Goal: Task Accomplishment & Management: Use online tool/utility

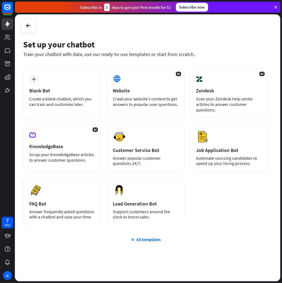
click at [141, 87] on div "AI Website Crawl your website’s content to get answers to popular user question…" at bounding box center [146, 93] width 78 height 50
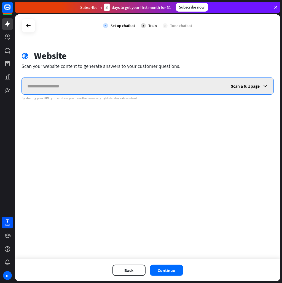
click at [59, 83] on input "text" at bounding box center [124, 86] width 204 height 17
type input "**********"
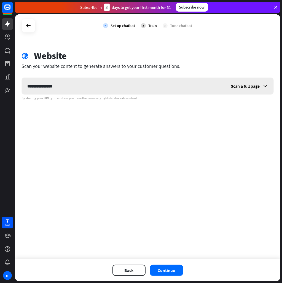
click button "Back" at bounding box center [129, 270] width 33 height 11
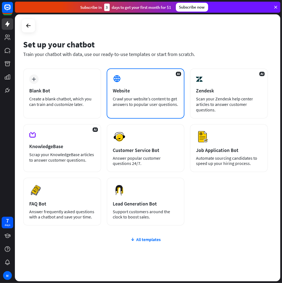
click at [123, 111] on div "AI Website Crawl your website’s content to get answers to popular user question…" at bounding box center [146, 93] width 78 height 50
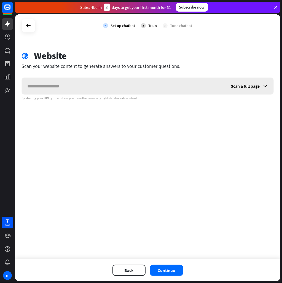
click at [69, 86] on input "text" at bounding box center [124, 86] width 204 height 17
type input "**********"
click at [171, 281] on div "Back Continue" at bounding box center [148, 270] width 266 height 22
click at [172, 273] on button "Continue" at bounding box center [166, 270] width 33 height 11
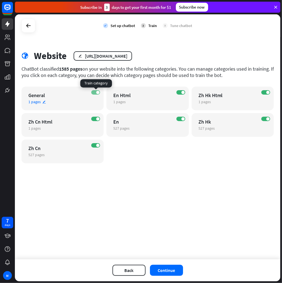
click at [98, 92] on span at bounding box center [97, 92] width 3 height 3
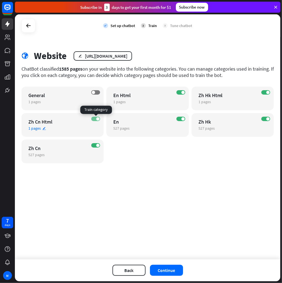
click at [95, 119] on label "ON" at bounding box center [95, 119] width 9 height 4
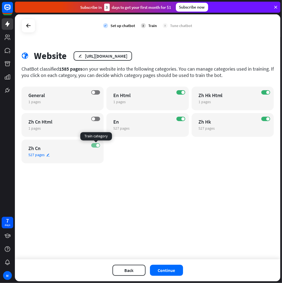
click at [99, 147] on label "ON" at bounding box center [95, 145] width 9 height 4
drag, startPoint x: 180, startPoint y: 94, endPoint x: 190, endPoint y: 94, distance: 9.7
click at [183, 94] on label "ON" at bounding box center [181, 92] width 9 height 4
click at [267, 93] on span at bounding box center [268, 92] width 3 height 3
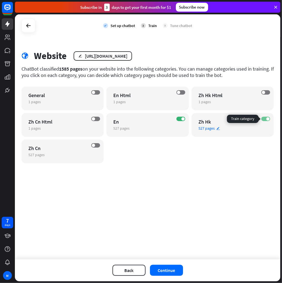
click at [267, 119] on span at bounding box center [268, 118] width 3 height 3
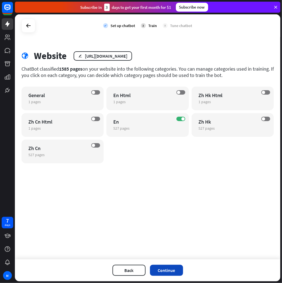
click at [167, 271] on button "Continue" at bounding box center [166, 270] width 33 height 11
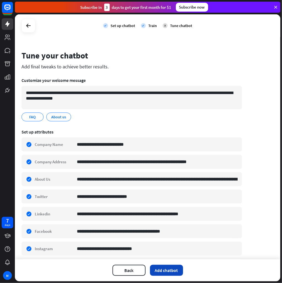
click at [165, 269] on button "Add chatbot" at bounding box center [166, 270] width 33 height 11
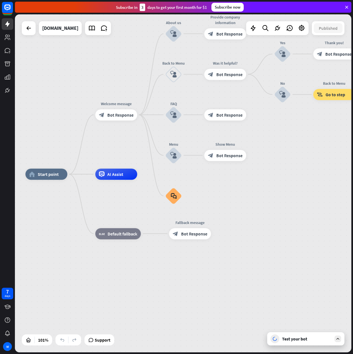
drag, startPoint x: 339, startPoint y: 179, endPoint x: 300, endPoint y: 231, distance: 64.8
click at [282, 209] on div "home_2 Start point Welcome message block_bot_response Bot Response About us blo…" at bounding box center [195, 345] width 341 height 342
click at [282, 283] on div "Test your bot" at bounding box center [305, 338] width 77 height 13
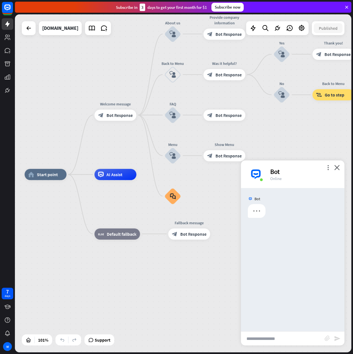
click at [282, 283] on input "text" at bounding box center [283, 338] width 84 height 14
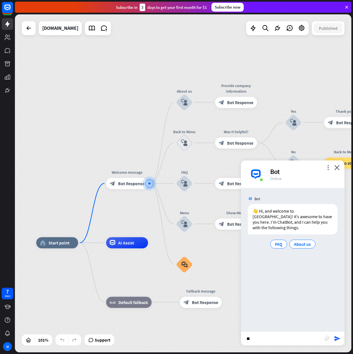
type input "***"
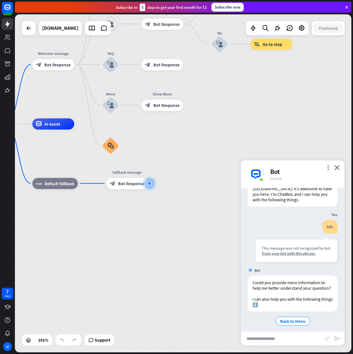
scroll to position [37, 0]
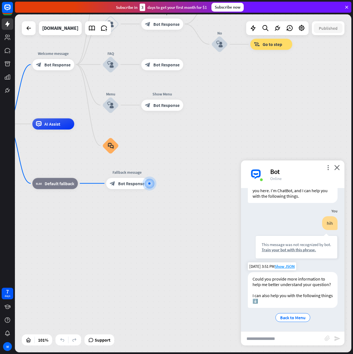
click at [282, 283] on div "Could you provide more information to help me better understand your question? …" at bounding box center [293, 297] width 90 height 51
click at [282, 283] on span "Back to Menu" at bounding box center [292, 318] width 25 height 6
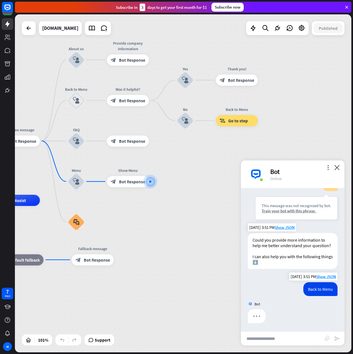
scroll to position [76, 0]
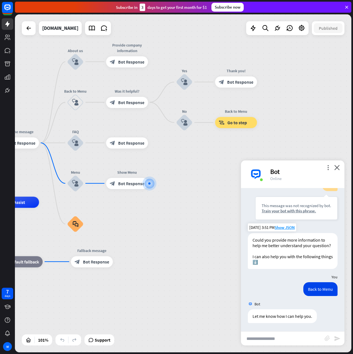
click at [282, 283] on input "text" at bounding box center [283, 338] width 84 height 14
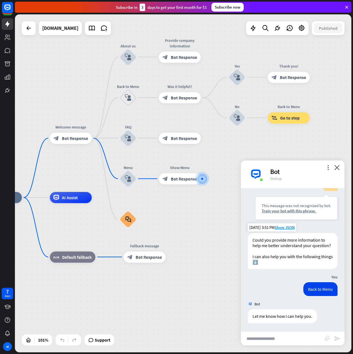
drag, startPoint x: 241, startPoint y: 270, endPoint x: 295, endPoint y: 264, distance: 54.6
click at [282, 264] on div "home_2 Start point Welcome message block_bot_response Bot Response About us blo…" at bounding box center [183, 183] width 336 height 338
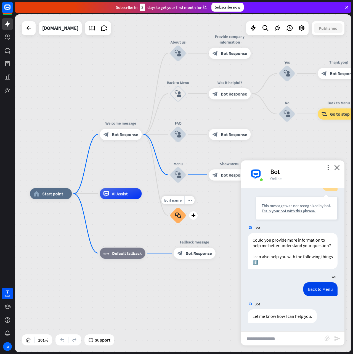
drag, startPoint x: 145, startPoint y: 233, endPoint x: 193, endPoint y: 230, distance: 48.1
click at [187, 224] on div "Edit name more_horiz plus block_faq" at bounding box center [178, 215] width 17 height 17
click at [88, 31] on icon at bounding box center [91, 28] width 7 height 7
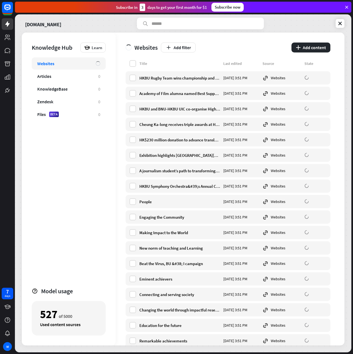
click at [282, 28] on div "[DOMAIN_NAME]" at bounding box center [183, 24] width 323 height 12
click at [282, 24] on link at bounding box center [340, 23] width 9 height 9
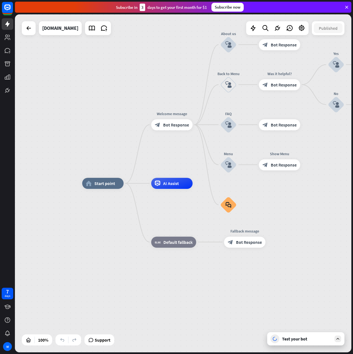
click at [282, 283] on div "home_2 Start point Welcome message block_bot_response Bot Response About us blo…" at bounding box center [183, 183] width 336 height 338
click at [282, 283] on div "Test your bot" at bounding box center [307, 339] width 50 height 6
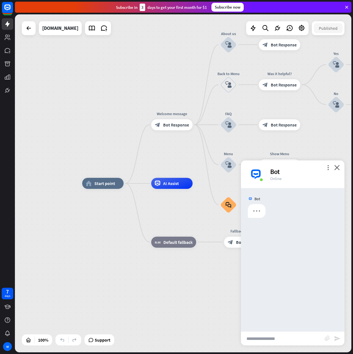
click at [282, 283] on input "text" at bounding box center [283, 338] width 84 height 14
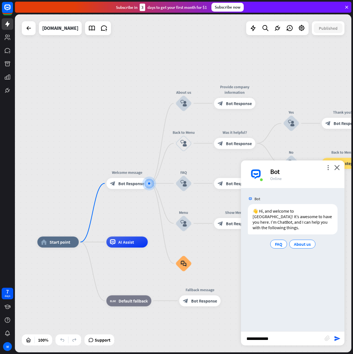
type input "**********"
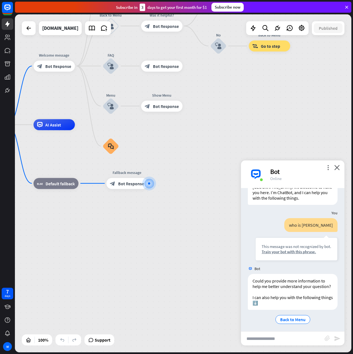
scroll to position [37, 0]
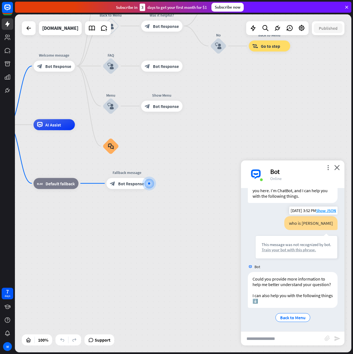
click at [282, 247] on div "Train your bot with this phrase." at bounding box center [297, 249] width 70 height 5
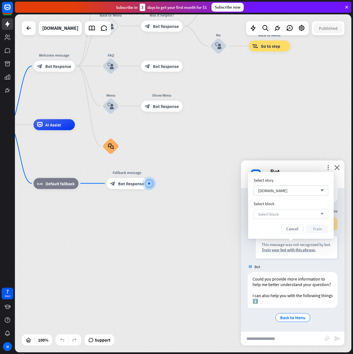
click at [282, 215] on div "Select block arrow_down" at bounding box center [291, 214] width 75 height 10
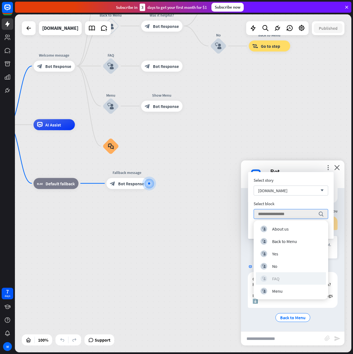
click at [282, 278] on div "block_user_input FAQ" at bounding box center [291, 278] width 61 height 7
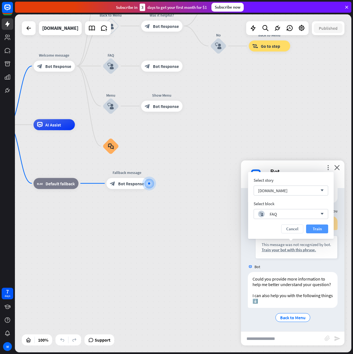
click at [282, 226] on button "Train" at bounding box center [317, 228] width 22 height 9
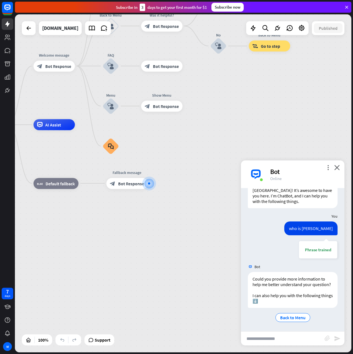
scroll to position [32, 0]
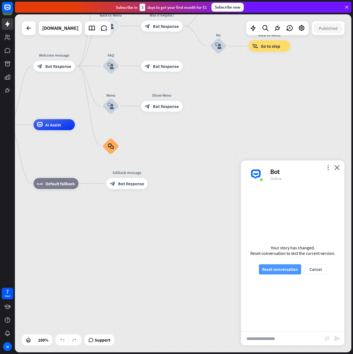
click at [282, 270] on button "Reset conversation" at bounding box center [280, 269] width 42 height 10
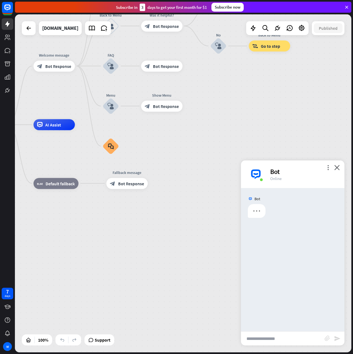
scroll to position [0, 0]
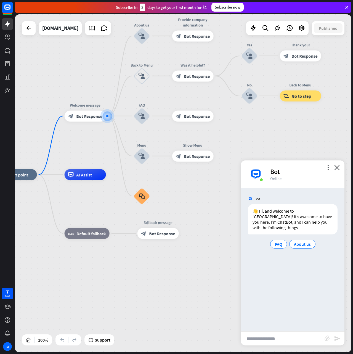
click at [280, 283] on input "text" at bounding box center [283, 338] width 84 height 14
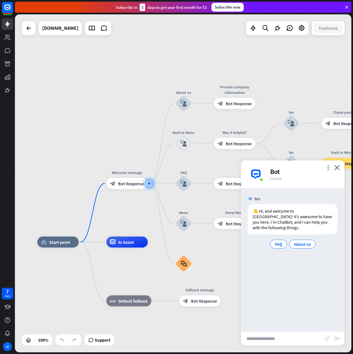
click at [282, 283] on input "text" at bounding box center [283, 338] width 84 height 14
type input "**********"
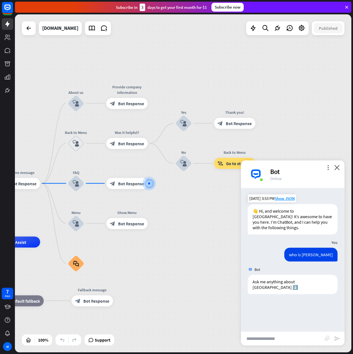
click at [271, 220] on div "👋 Hi, and welcome to [GEOGRAPHIC_DATA]! It’s awesome to have you here. I’m Chat…" at bounding box center [293, 219] width 90 height 30
click at [88, 31] on icon at bounding box center [91, 28] width 7 height 7
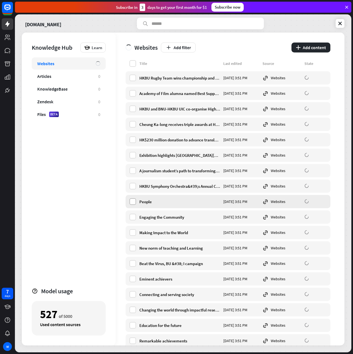
click at [134, 201] on label at bounding box center [132, 201] width 7 height 7
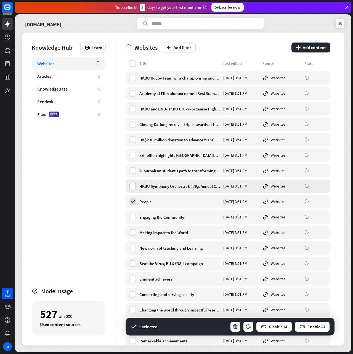
click at [132, 185] on label at bounding box center [132, 186] width 7 height 7
click at [134, 77] on label at bounding box center [132, 78] width 7 height 7
click at [135, 93] on label at bounding box center [132, 93] width 7 height 7
click at [132, 112] on div "HKBU and BNU-HKBU UIC co-organise High Table Dinner [DATE] 3:51 PM Websites" at bounding box center [228, 108] width 205 height 13
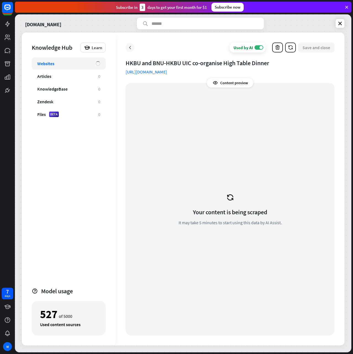
click at [126, 46] on div at bounding box center [130, 47] width 9 height 9
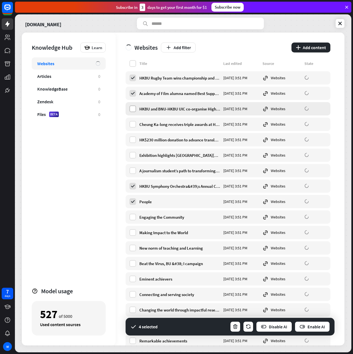
click at [133, 111] on label at bounding box center [132, 108] width 7 height 7
click at [134, 125] on label at bounding box center [132, 124] width 7 height 7
click at [133, 144] on div "HK$230 million donation to advance translational [MEDICAL_DATA] research [DATE]…" at bounding box center [228, 139] width 205 height 13
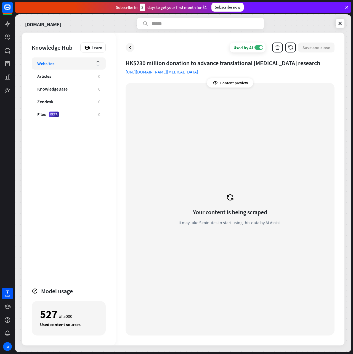
click at [129, 52] on div "Used by AI ON Save and close" at bounding box center [230, 47] width 209 height 10
click at [131, 49] on icon at bounding box center [130, 48] width 6 height 6
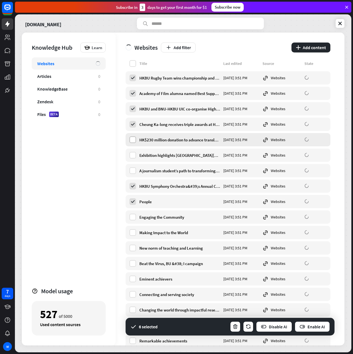
click at [135, 141] on label at bounding box center [132, 139] width 7 height 7
click at [133, 156] on label at bounding box center [132, 155] width 7 height 7
click at [134, 172] on label at bounding box center [132, 170] width 7 height 7
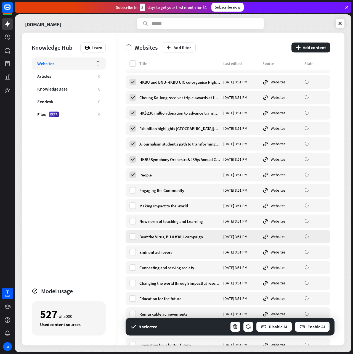
scroll to position [69, 0]
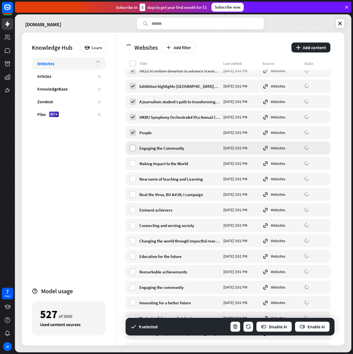
click at [135, 147] on label at bounding box center [132, 148] width 7 height 7
click at [132, 165] on label at bounding box center [132, 163] width 7 height 7
click at [136, 181] on label at bounding box center [132, 179] width 7 height 7
click at [133, 195] on label at bounding box center [132, 194] width 7 height 7
click at [135, 211] on label at bounding box center [132, 209] width 7 height 7
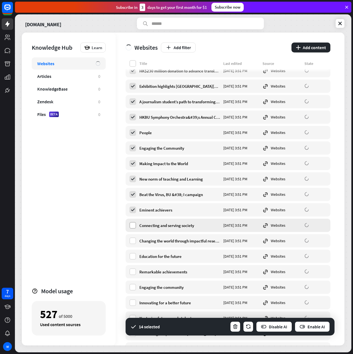
click at [129, 225] on label at bounding box center [132, 225] width 7 height 7
click at [134, 243] on label at bounding box center [132, 240] width 7 height 7
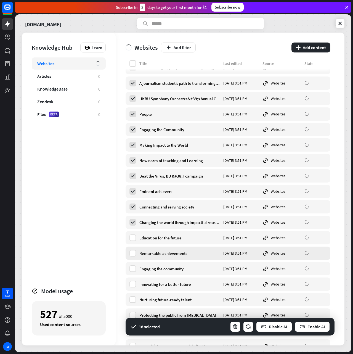
scroll to position [103, 0]
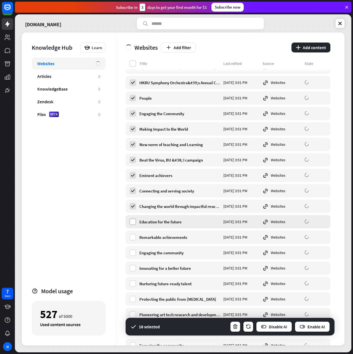
click at [129, 220] on div "Education for the future [DATE] 3:51 PM Websites" at bounding box center [228, 221] width 205 height 13
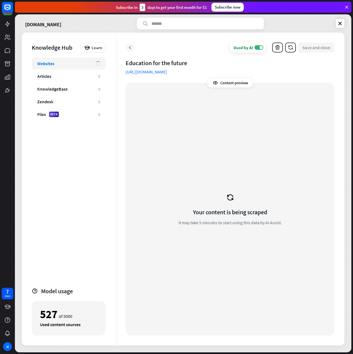
click at [130, 47] on icon at bounding box center [130, 48] width 6 height 6
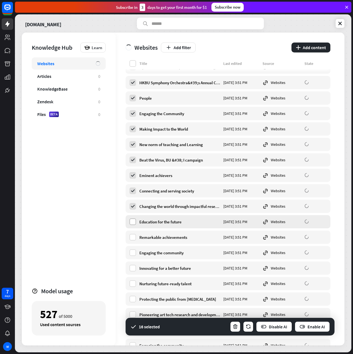
click at [131, 220] on label at bounding box center [132, 221] width 7 height 7
click at [134, 233] on div "Remarkable achievements [DATE] 3:51 PM Websites" at bounding box center [228, 236] width 205 height 13
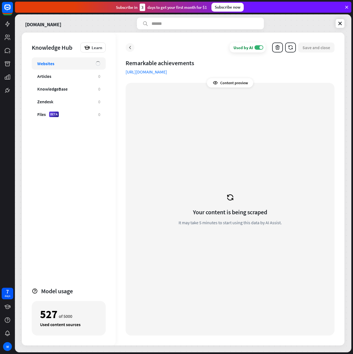
click at [132, 48] on icon at bounding box center [130, 48] width 6 height 6
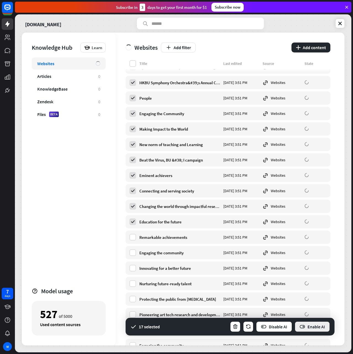
click at [282, 283] on button "Enable AI" at bounding box center [312, 326] width 36 height 11
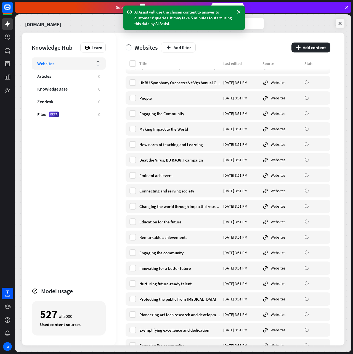
click at [282, 23] on icon at bounding box center [340, 24] width 6 height 6
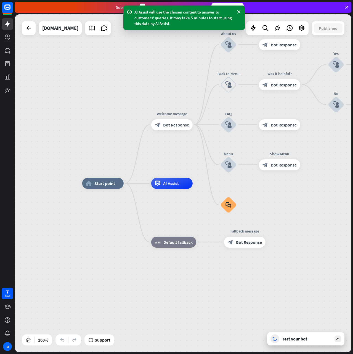
click at [282, 283] on div "Test your bot" at bounding box center [305, 338] width 77 height 13
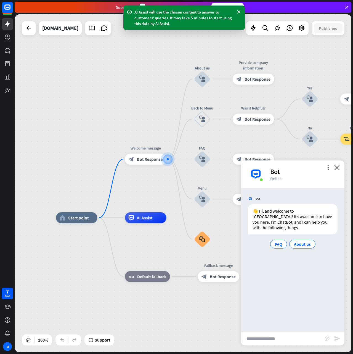
click at [264, 283] on input "text" at bounding box center [283, 338] width 84 height 14
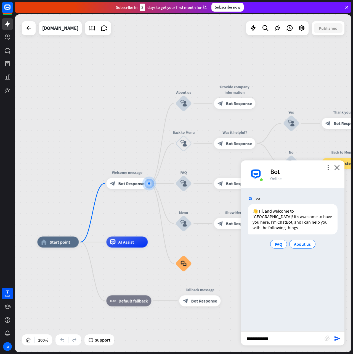
type input "**********"
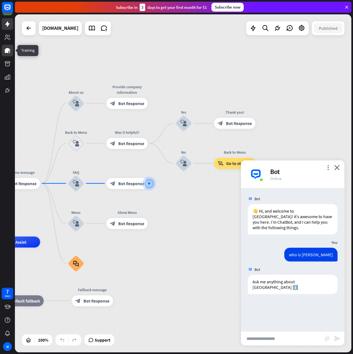
click at [10, 53] on icon at bounding box center [7, 50] width 7 height 7
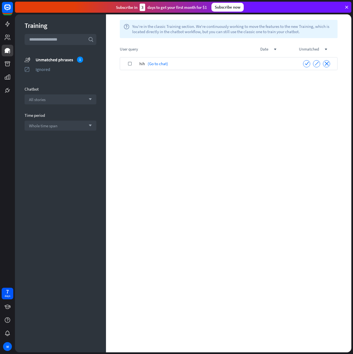
click at [282, 63] on div "check ignore close" at bounding box center [316, 63] width 41 height 7
click at [282, 63] on div "close" at bounding box center [326, 63] width 7 height 7
click at [7, 63] on icon at bounding box center [8, 63] width 6 height 5
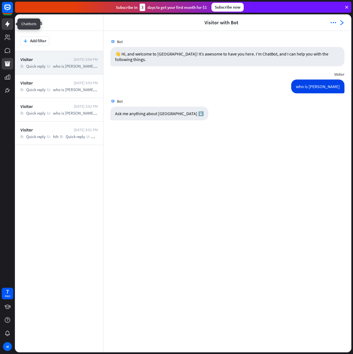
click at [5, 24] on icon at bounding box center [7, 24] width 7 height 7
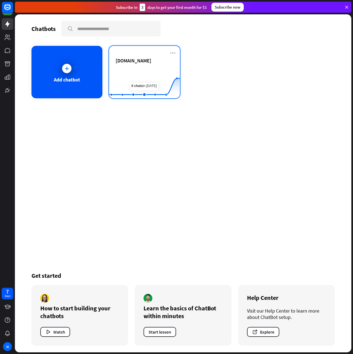
click at [140, 67] on rect at bounding box center [144, 84] width 71 height 34
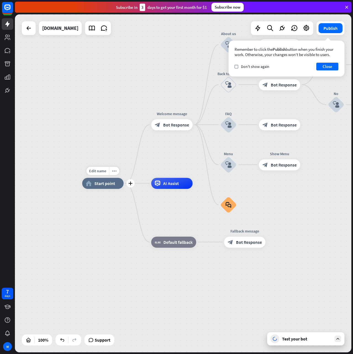
click at [107, 188] on div "home_2 Start point" at bounding box center [102, 183] width 41 height 11
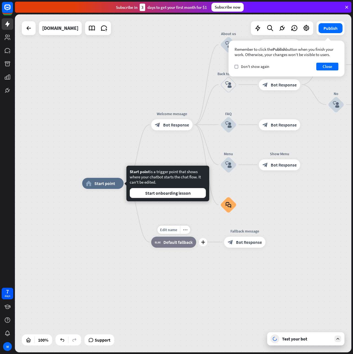
click at [121, 228] on div "home_2 Start point Welcome message block_bot_response Bot Response About us blo…" at bounding box center [250, 352] width 336 height 338
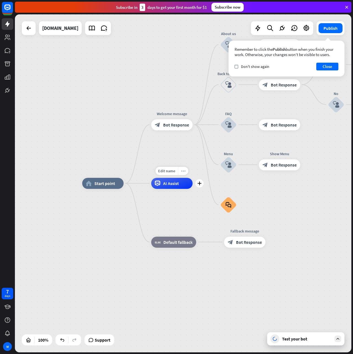
click at [182, 173] on div "more_horiz" at bounding box center [183, 171] width 10 height 8
drag, startPoint x: 315, startPoint y: 236, endPoint x: 324, endPoint y: 308, distance: 73.1
click at [282, 236] on div "home_2 Start point Welcome message block_bot_response Bot Response About us blo…" at bounding box center [250, 352] width 336 height 338
click at [282, 283] on div "Test your bot" at bounding box center [307, 339] width 50 height 6
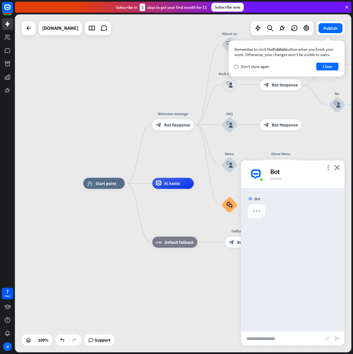
click at [264, 283] on input "text" at bounding box center [283, 338] width 84 height 14
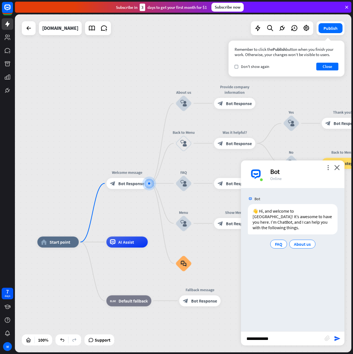
type input "**********"
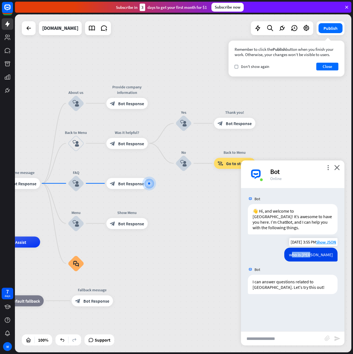
drag, startPoint x: 309, startPoint y: 255, endPoint x: 326, endPoint y: 252, distance: 17.4
click at [282, 252] on div "who is [PERSON_NAME]" at bounding box center [310, 255] width 53 height 14
click at [282, 253] on div "who is [PERSON_NAME]" at bounding box center [310, 255] width 53 height 14
drag, startPoint x: 314, startPoint y: 255, endPoint x: 295, endPoint y: 255, distance: 19.3
click at [282, 255] on div "who is [PERSON_NAME] [DATE] 3:55 PM Show JSON" at bounding box center [292, 256] width 103 height 17
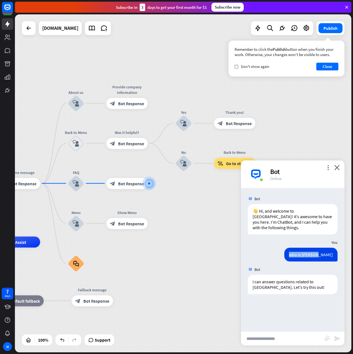
copy div "who is [PERSON_NAME]"
click at [269, 283] on input "text" at bounding box center [283, 338] width 84 height 14
paste input "**********"
type input "**********"
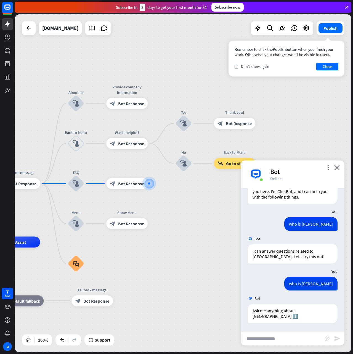
scroll to position [36, 0]
click at [282, 283] on div "Ask me anything about [GEOGRAPHIC_DATA] ⬇️" at bounding box center [293, 313] width 90 height 19
click at [88, 29] on icon at bounding box center [91, 28] width 7 height 7
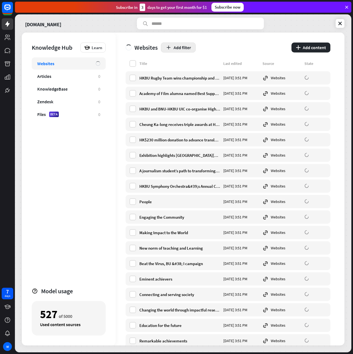
click at [183, 48] on button "Add filter" at bounding box center [178, 47] width 35 height 10
click at [68, 220] on div "Websites Articles 0 KnowledgeBase 0 Zendesk 0 Files BETA 0" at bounding box center [69, 169] width 74 height 225
click at [132, 77] on label at bounding box center [132, 78] width 7 height 7
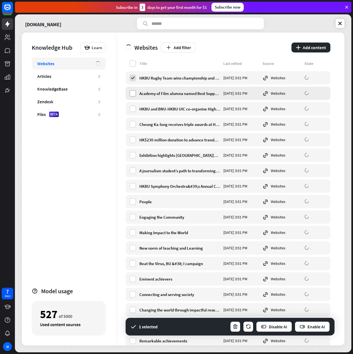
click at [132, 94] on label at bounding box center [132, 93] width 7 height 7
click at [136, 111] on div "HKBU and BNU-HKBU UIC co-organise High Table Dinner [DATE] 3:51 PM Websites" at bounding box center [228, 108] width 205 height 13
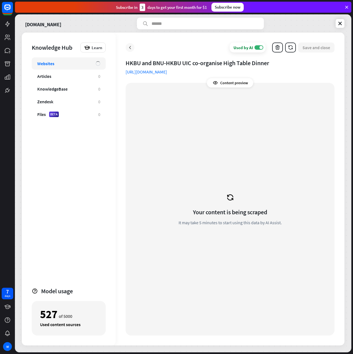
click at [131, 48] on icon at bounding box center [130, 48] width 6 height 6
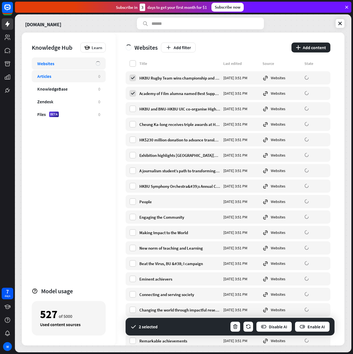
click at [60, 74] on div "Articles" at bounding box center [64, 76] width 55 height 6
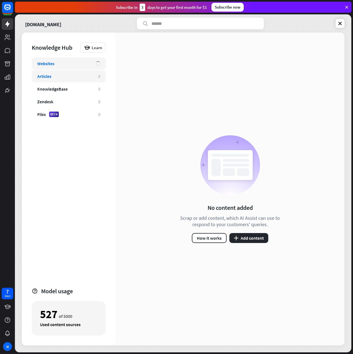
click at [61, 67] on div "Websites" at bounding box center [69, 63] width 74 height 12
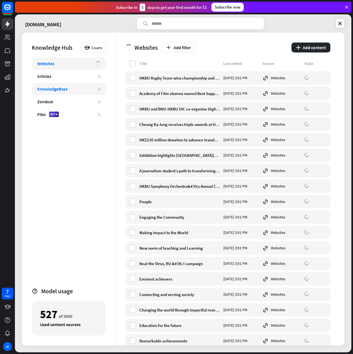
click at [55, 86] on div "KnowledgeBase" at bounding box center [52, 89] width 30 height 6
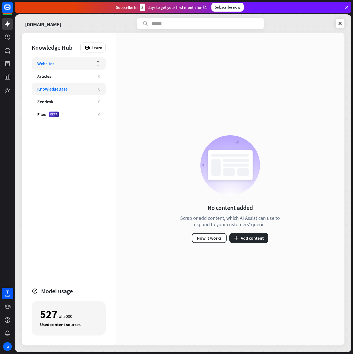
click at [58, 66] on div "Websites" at bounding box center [63, 64] width 53 height 6
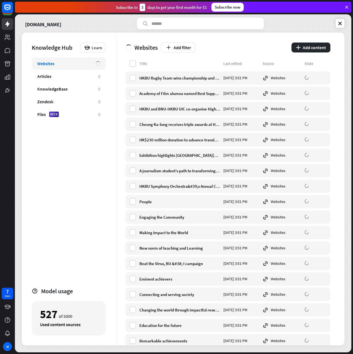
click at [55, 65] on div "Websites" at bounding box center [63, 64] width 53 height 6
click at [47, 66] on div "Websites" at bounding box center [45, 64] width 17 height 6
click at [282, 24] on icon at bounding box center [340, 24] width 6 height 6
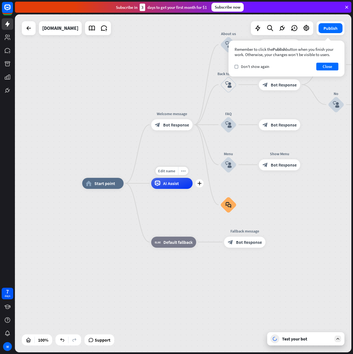
click at [180, 185] on div "AI Assist" at bounding box center [171, 183] width 41 height 11
click at [26, 275] on div "home_2 Start point Welcome message block_bot_response Bot Response About us blo…" at bounding box center [183, 183] width 336 height 338
click at [282, 283] on div "Test your bot" at bounding box center [307, 339] width 50 height 6
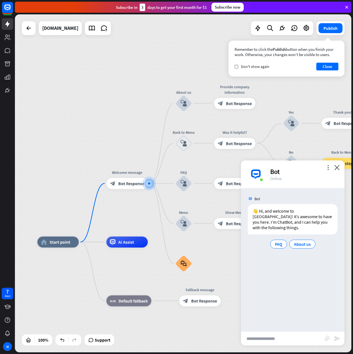
click at [282, 168] on div "Bot" at bounding box center [304, 171] width 68 height 9
click at [282, 168] on icon "more_vert" at bounding box center [327, 167] width 5 height 5
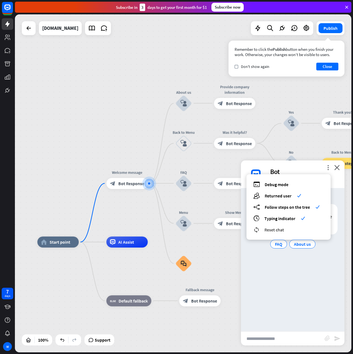
click at [278, 226] on div "reset_chat Reset chat" at bounding box center [288, 229] width 70 height 6
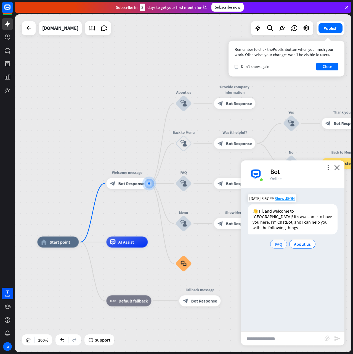
click at [279, 243] on span "FAQ" at bounding box center [278, 244] width 7 height 6
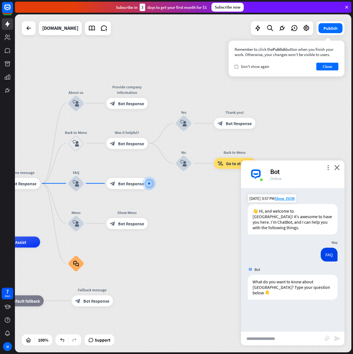
click at [274, 283] on input "text" at bounding box center [283, 338] width 84 height 14
type input "**********"
click at [282, 168] on icon "close" at bounding box center [337, 167] width 6 height 5
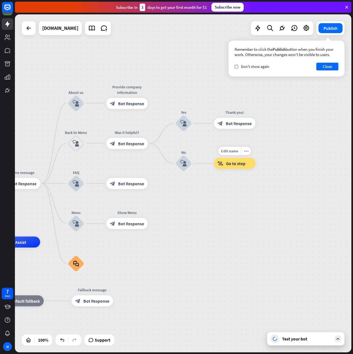
click at [235, 163] on span "Go to step" at bounding box center [235, 164] width 19 height 6
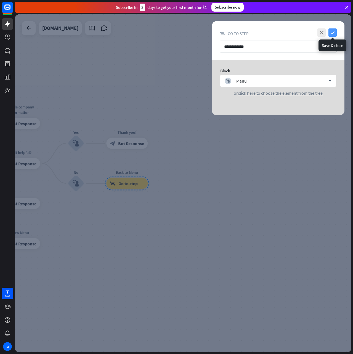
click at [282, 34] on icon "check" at bounding box center [332, 32] width 8 height 8
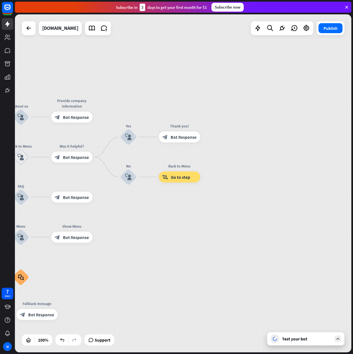
drag, startPoint x: 171, startPoint y: 204, endPoint x: 309, endPoint y: 188, distance: 138.7
click at [282, 188] on div "home_2 Start point Welcome message block_bot_response Bot Response About us blo…" at bounding box center [183, 183] width 336 height 338
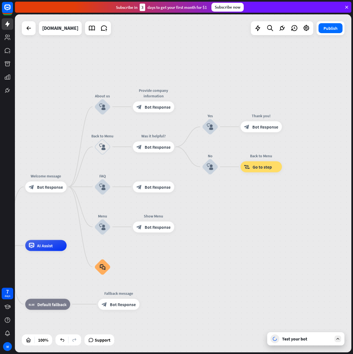
drag, startPoint x: 229, startPoint y: 228, endPoint x: 349, endPoint y: 194, distance: 124.7
click at [282, 195] on div "home_2 Start point Welcome message block_bot_response Bot Response About us blo…" at bounding box center [183, 183] width 336 height 338
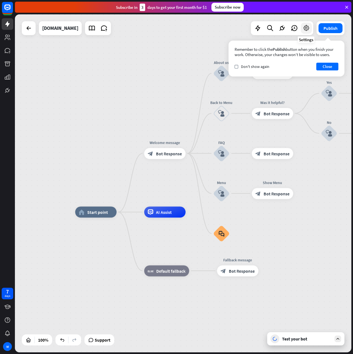
click at [282, 28] on icon at bounding box center [306, 28] width 7 height 7
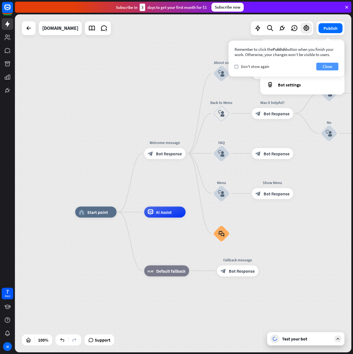
click at [282, 64] on button "Close" at bounding box center [327, 67] width 22 height 8
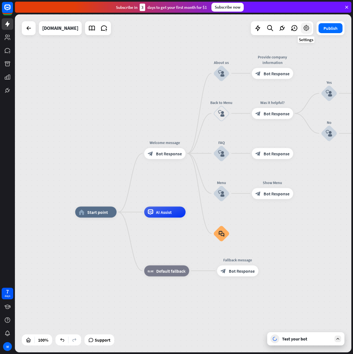
click at [282, 26] on div at bounding box center [306, 28] width 11 height 11
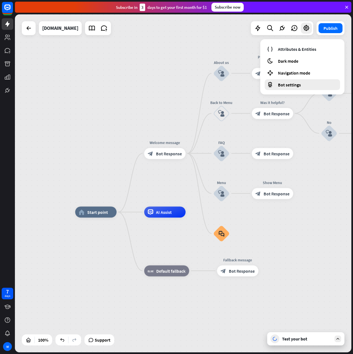
click at [282, 86] on div "Bot settings" at bounding box center [302, 84] width 75 height 11
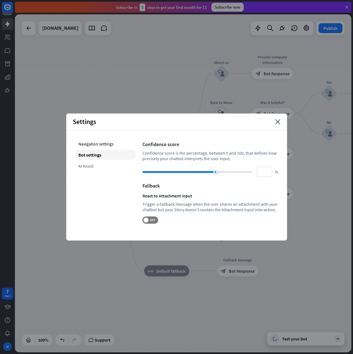
click at [94, 166] on div "AI Assist" at bounding box center [105, 166] width 61 height 10
type input "**"
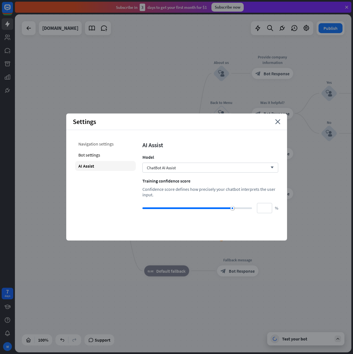
click at [93, 146] on div "Navigation settings" at bounding box center [105, 144] width 61 height 10
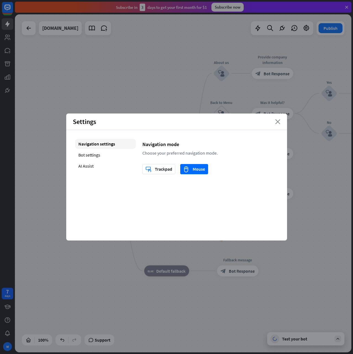
click at [278, 123] on icon "close" at bounding box center [277, 121] width 5 height 5
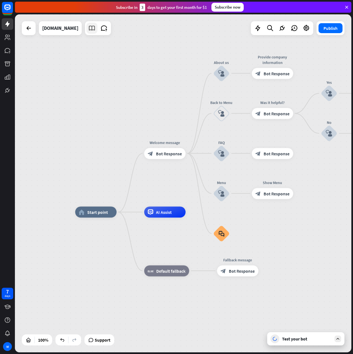
click at [88, 28] on icon at bounding box center [91, 28] width 7 height 7
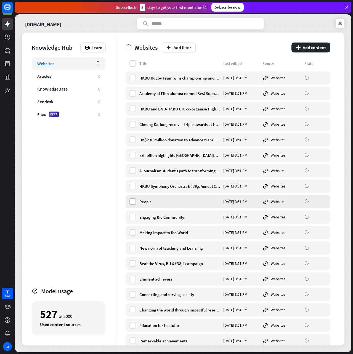
click at [134, 200] on label at bounding box center [132, 201] width 7 height 7
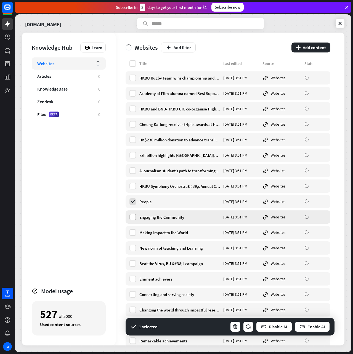
click at [132, 217] on label at bounding box center [132, 217] width 7 height 7
click at [282, 283] on button "Enable AI" at bounding box center [312, 326] width 36 height 11
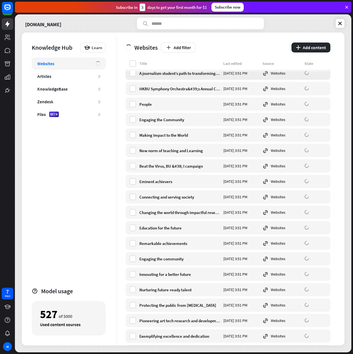
scroll to position [138, 0]
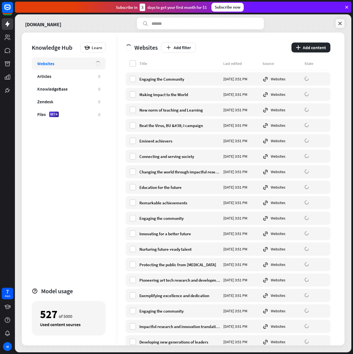
click at [282, 21] on icon at bounding box center [340, 24] width 6 height 6
